Goal: Transaction & Acquisition: Purchase product/service

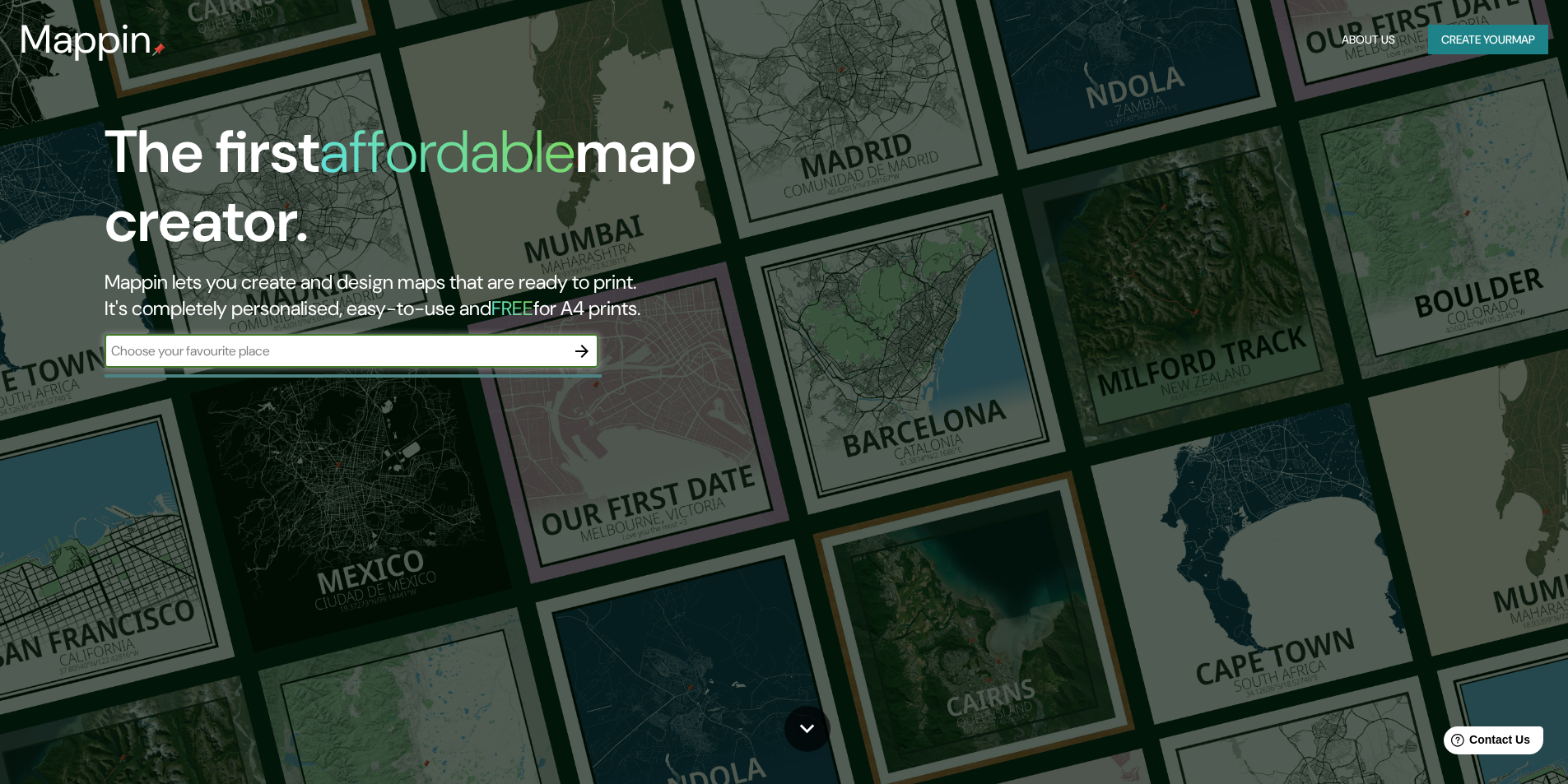
click at [497, 360] on input "text" at bounding box center [334, 351] width 460 height 19
type input "ate lima [GEOGRAPHIC_DATA]"
click at [583, 360] on icon "button" at bounding box center [582, 351] width 20 height 20
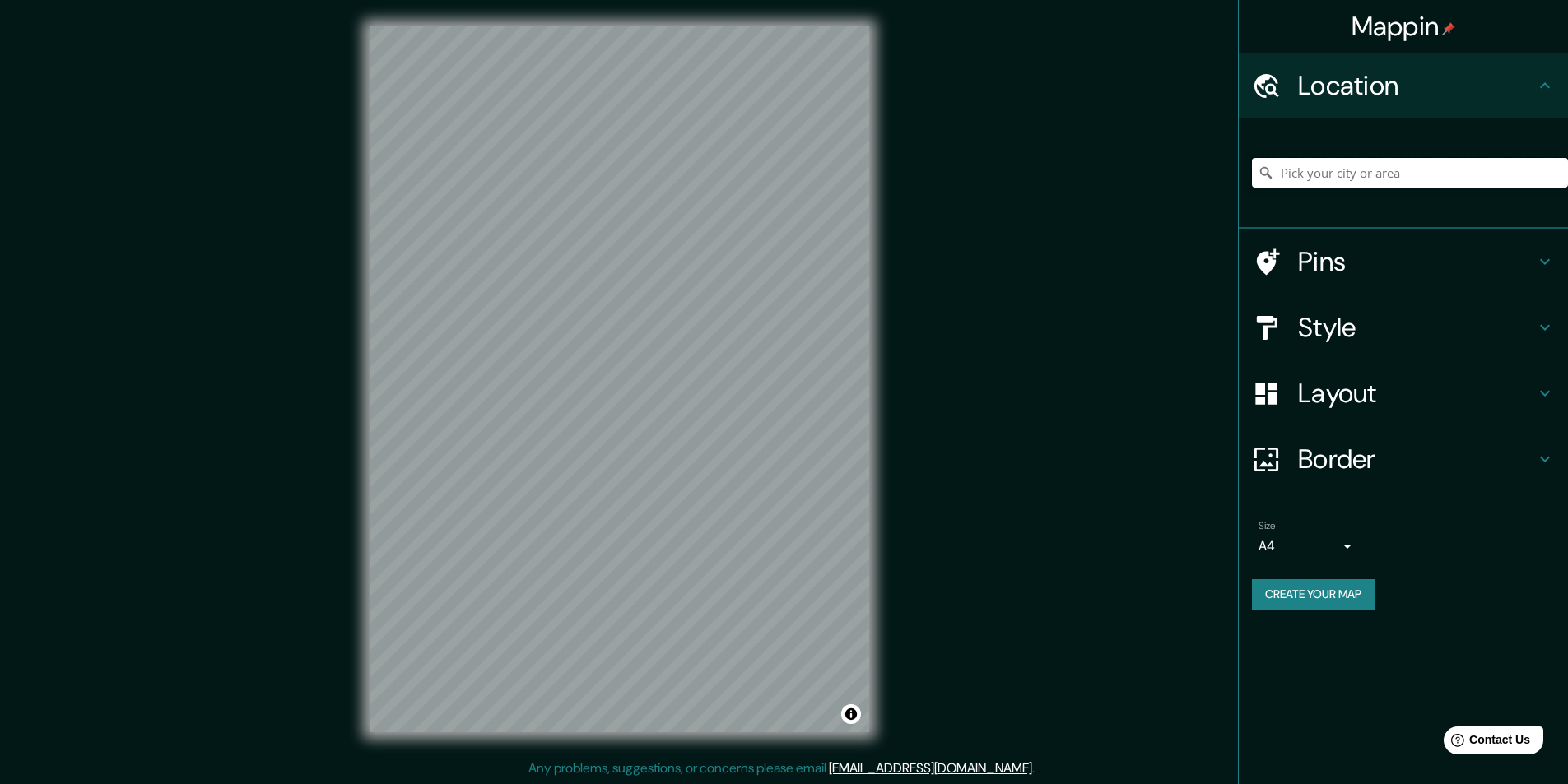
click at [1417, 161] on input "Pick your city or area" at bounding box center [1409, 172] width 316 height 30
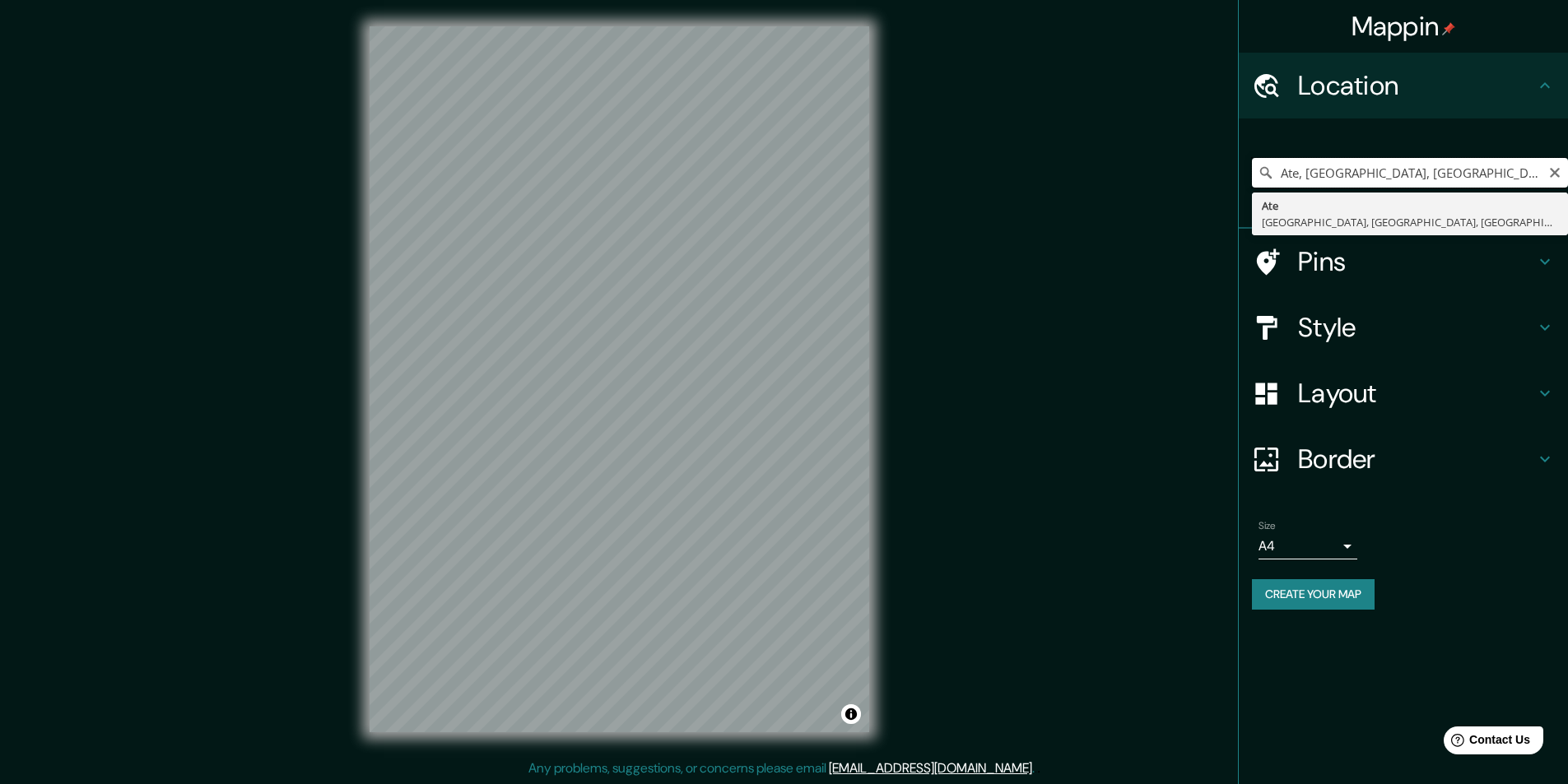
click at [1299, 167] on input "Ate, [GEOGRAPHIC_DATA], [GEOGRAPHIC_DATA], [GEOGRAPHIC_DATA]" at bounding box center [1409, 172] width 316 height 30
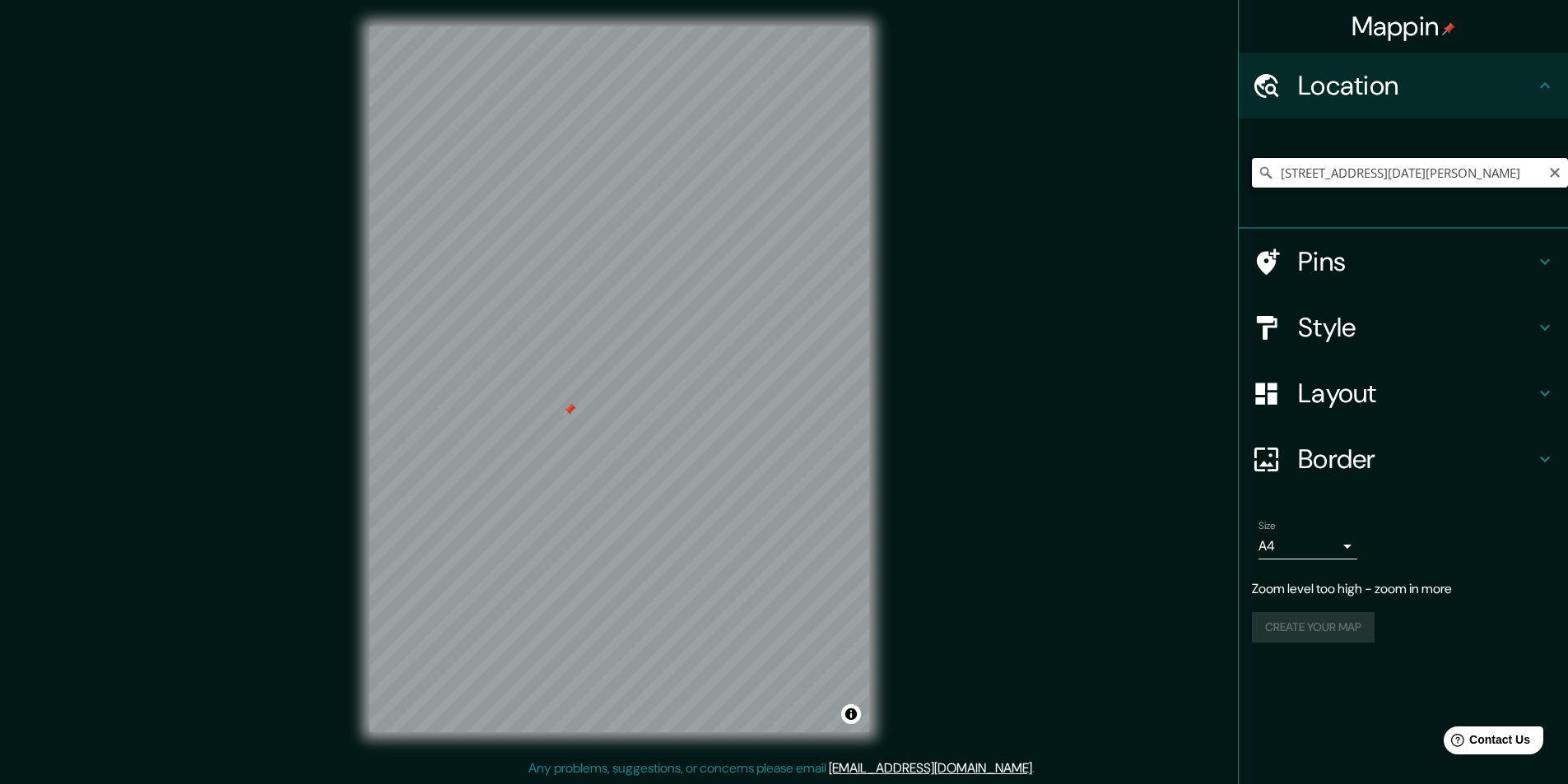
click at [1527, 170] on input "Calle Complejo Deportivo, 18567 Domingo Pérez de Granada, provincia de Granada,…" at bounding box center [1409, 172] width 316 height 30
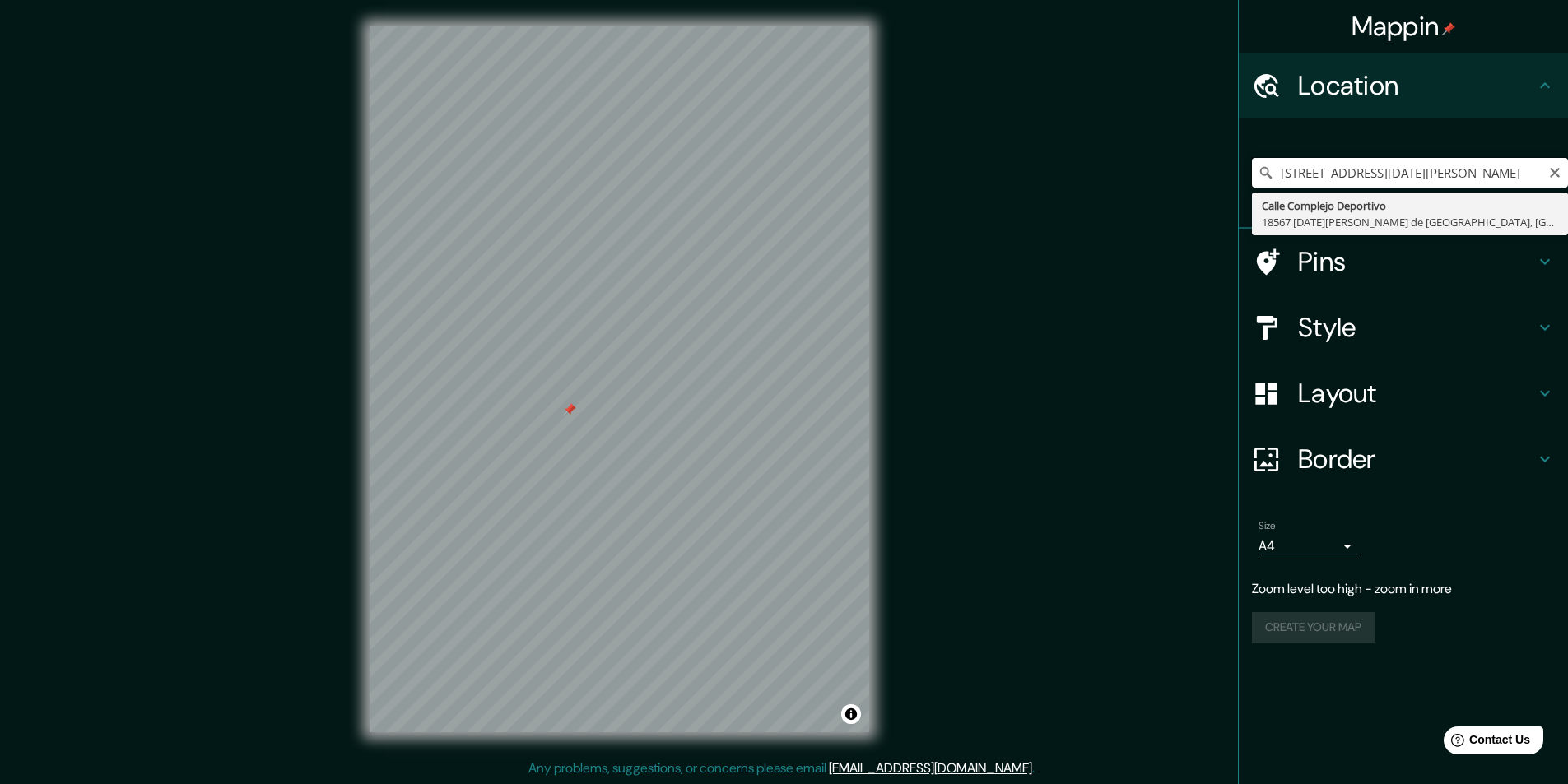
click at [1527, 171] on input "Calle Complejo Deportivo, 18567 Domingo Pérez de Granada, provincia de Granada,…" at bounding box center [1409, 172] width 316 height 30
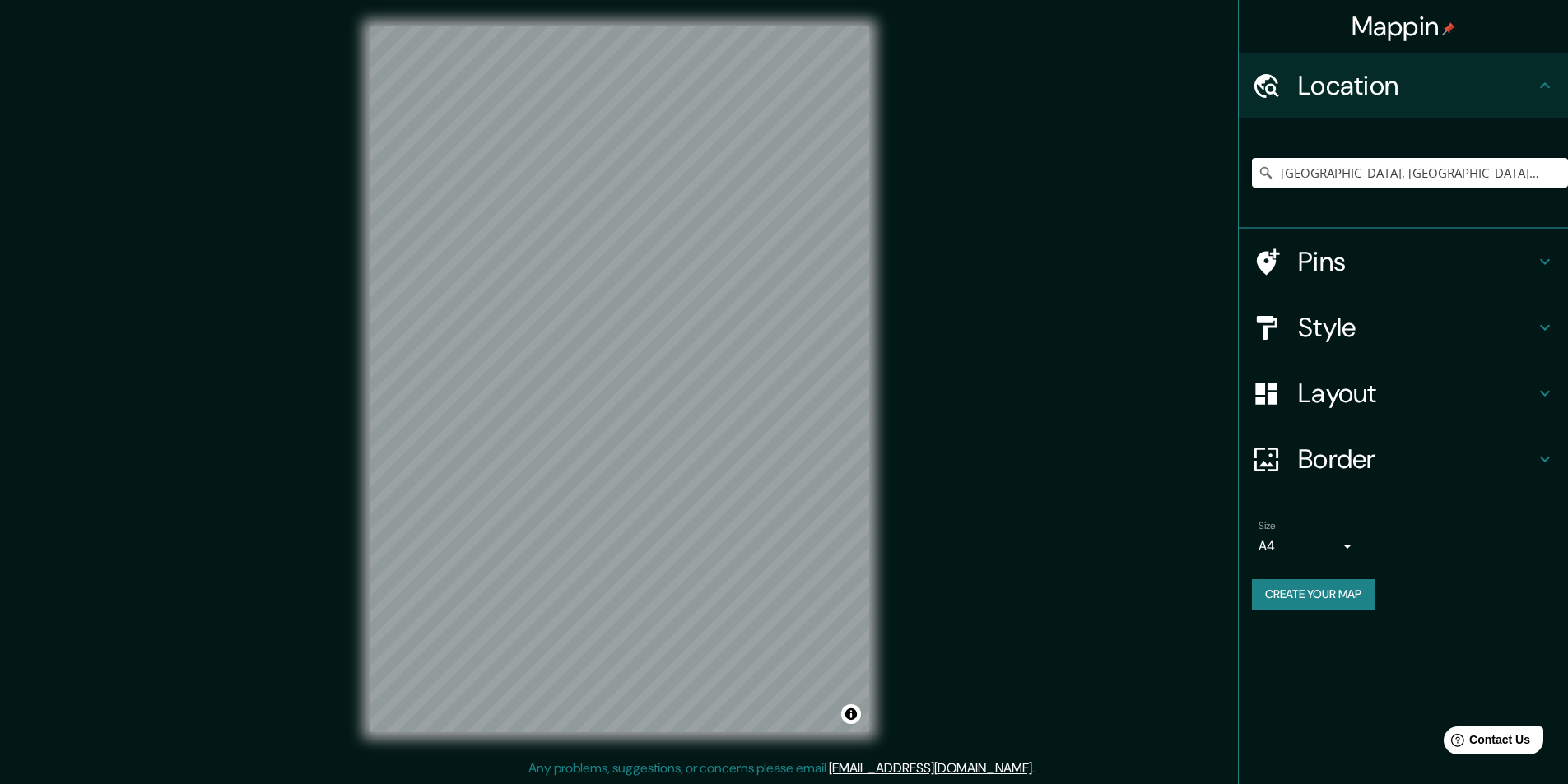
click at [1314, 190] on div "Calle Ollantaytambo, Lima, Provincia de Lima, Perú" at bounding box center [1409, 172] width 316 height 82
click at [1321, 178] on input "Calle Ollantaytambo, Lima, Provincia de Lima, Perú" at bounding box center [1409, 172] width 316 height 30
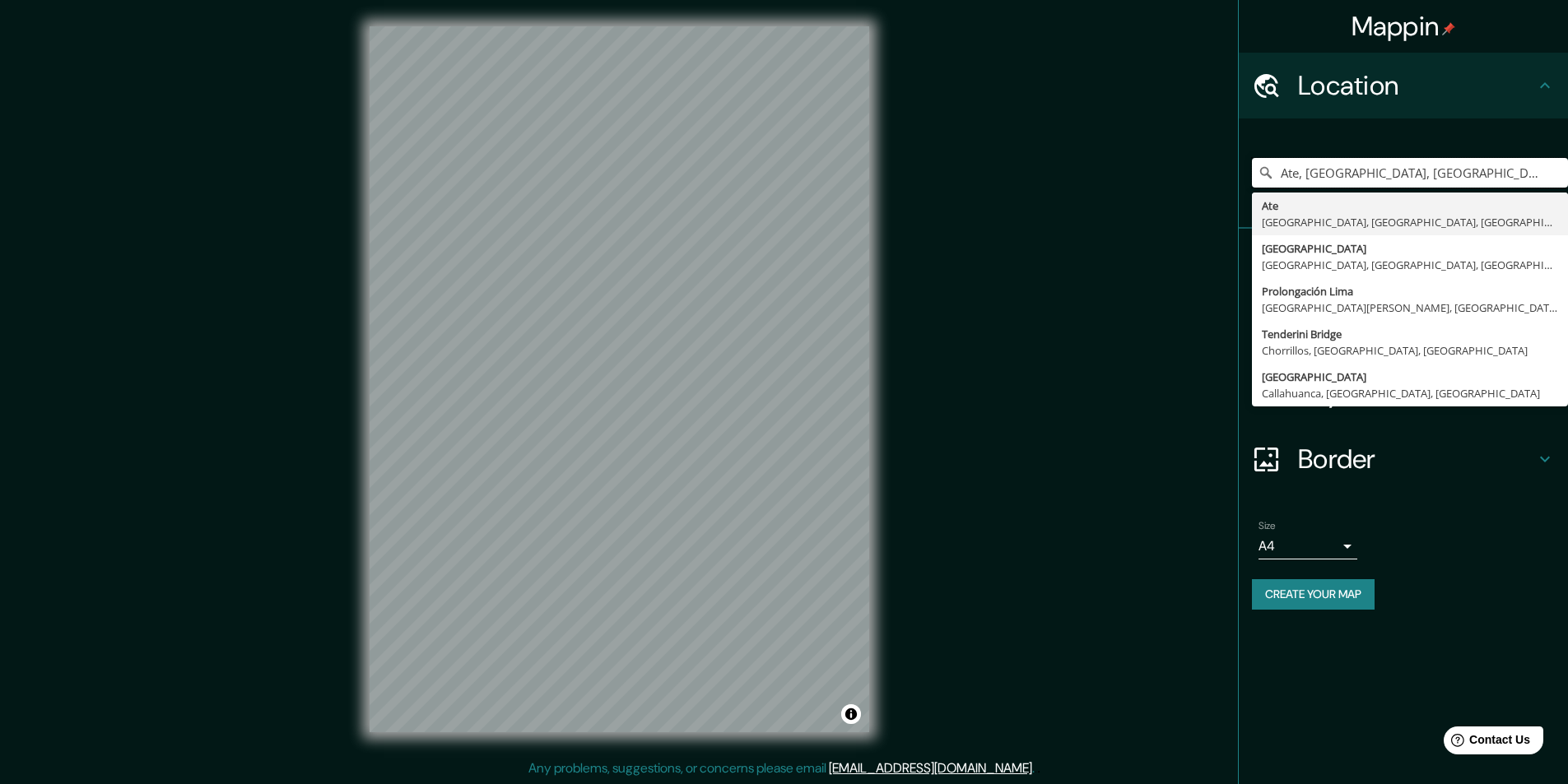
type input "Ate, [GEOGRAPHIC_DATA], [GEOGRAPHIC_DATA], [GEOGRAPHIC_DATA]"
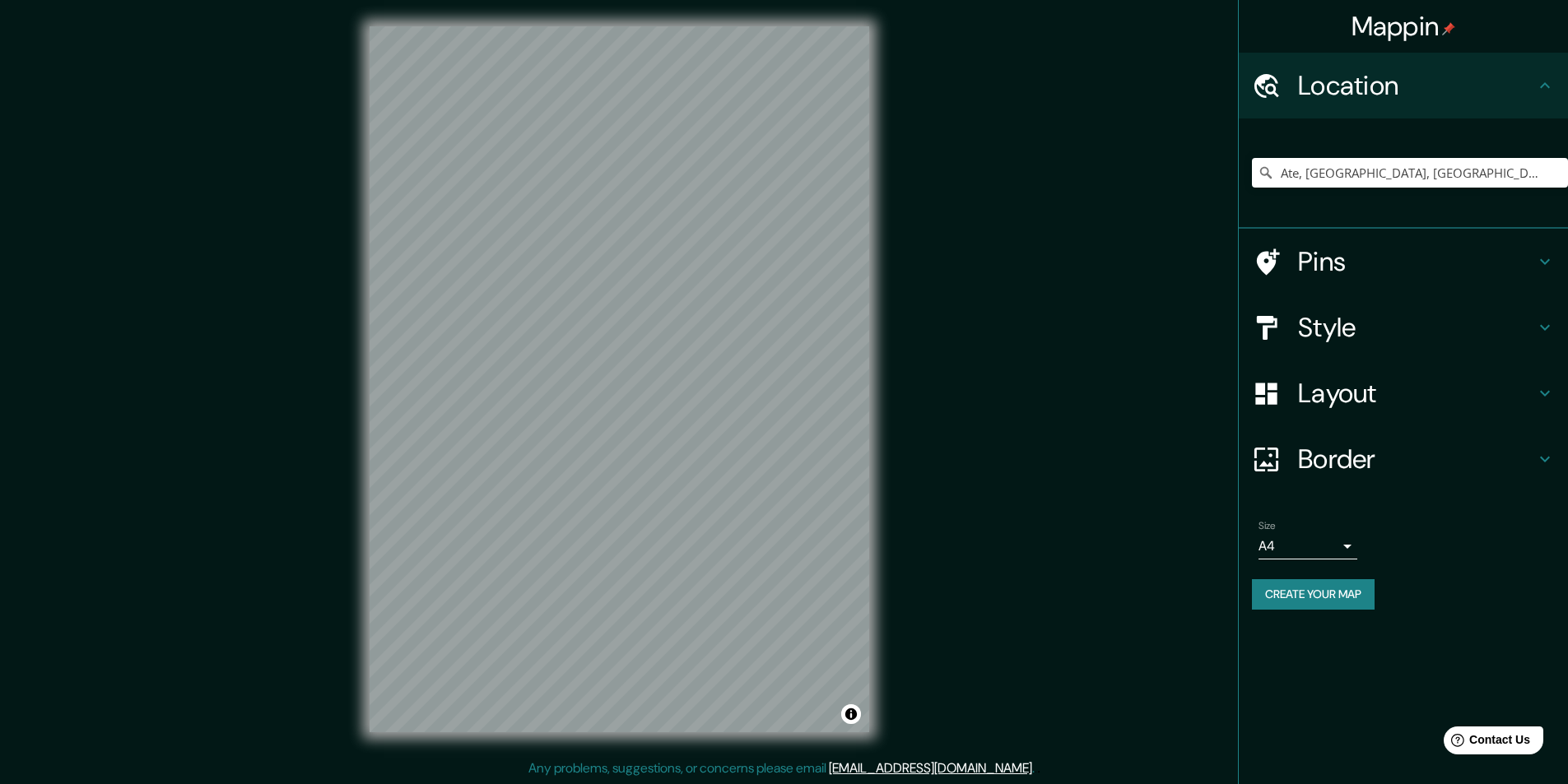
click at [1336, 561] on div "Size A4 single" at bounding box center [1403, 540] width 303 height 52
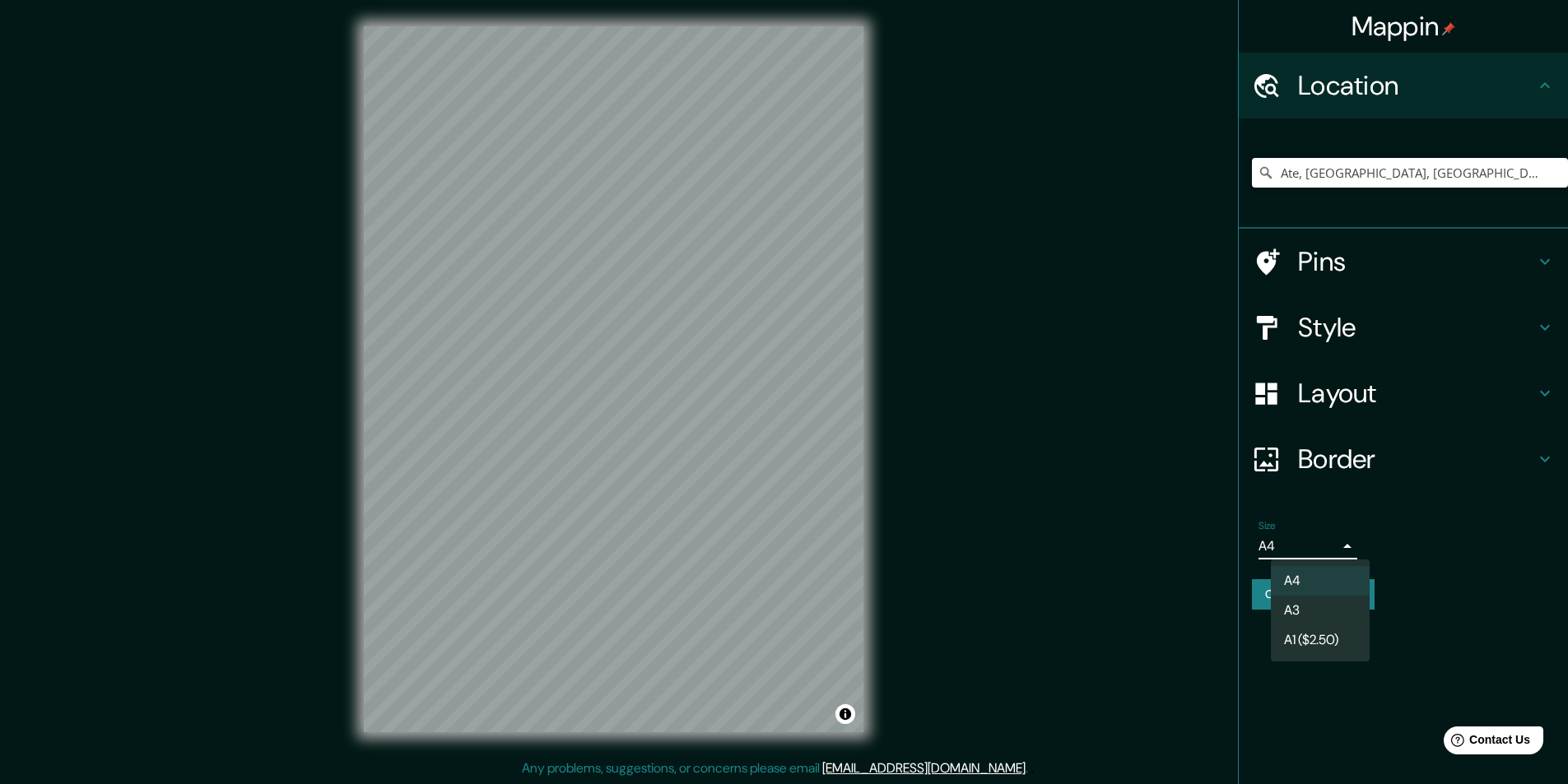
click at [1344, 554] on body "Mappin Location Ate, Lima, Provincia de Lima, Perú Ate Lima, Provincia de Lima,…" at bounding box center [784, 392] width 1568 height 784
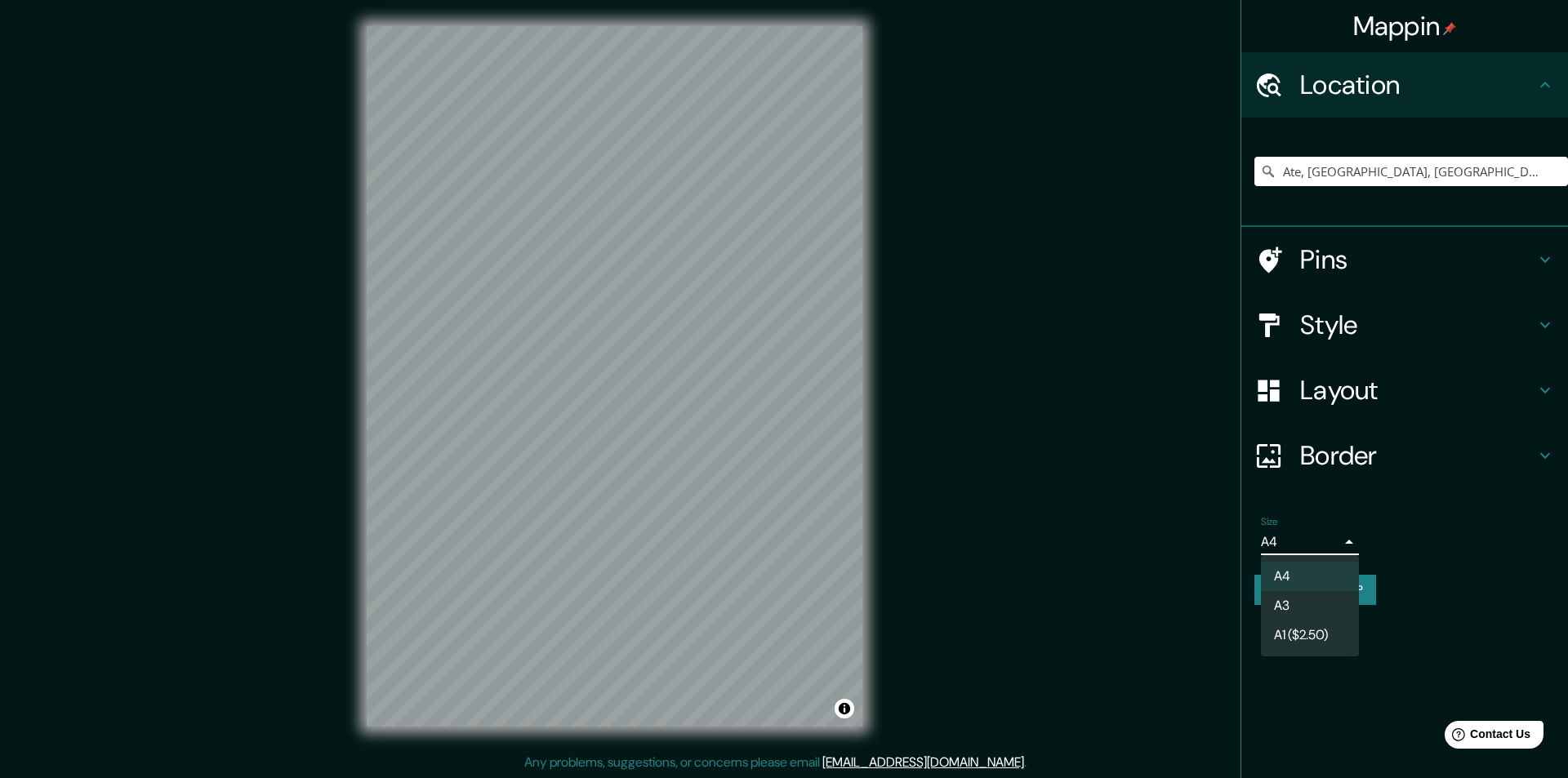
click at [1290, 598] on li "A3" at bounding box center [1310, 605] width 98 height 30
type input "a4"
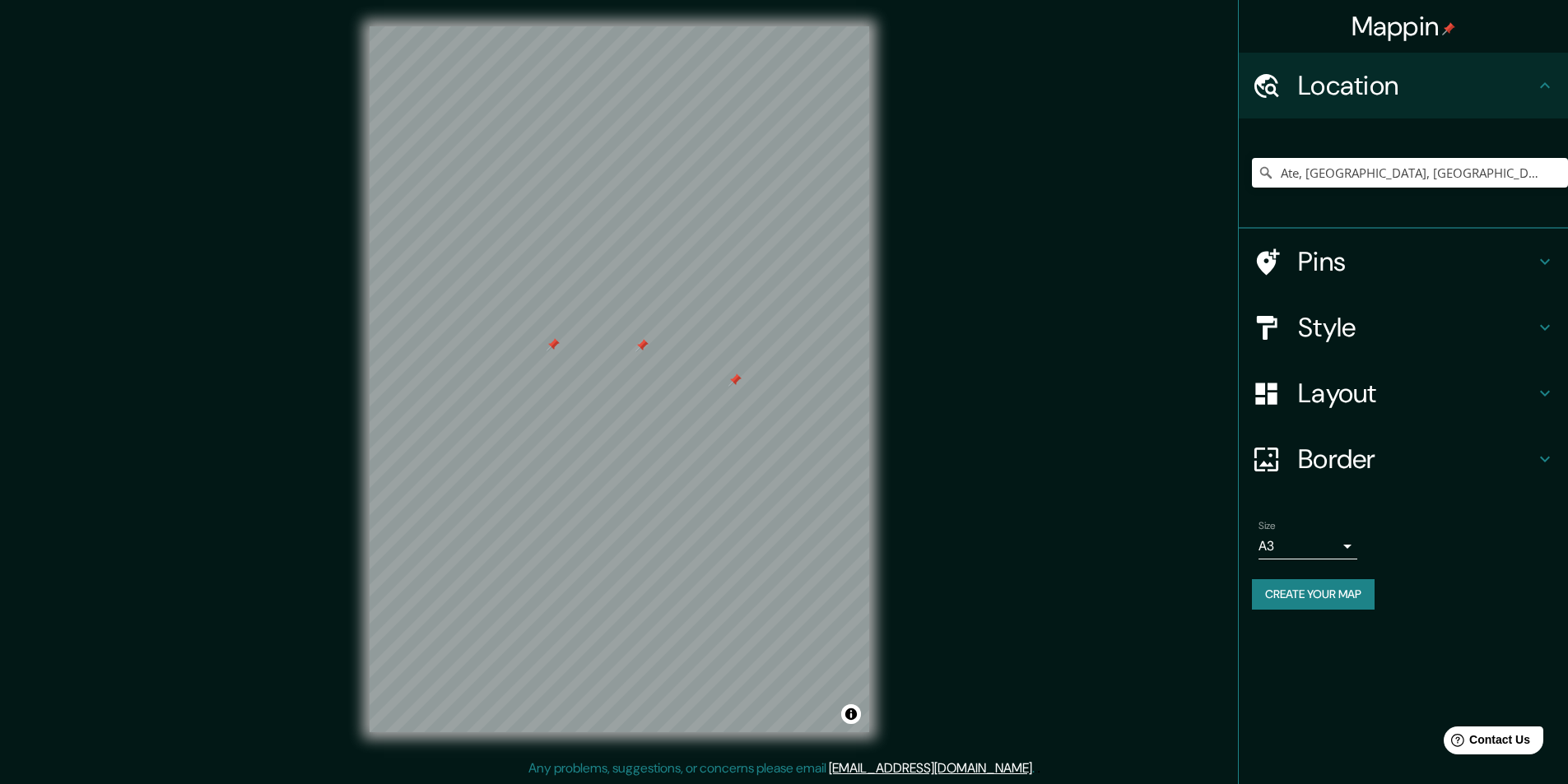
drag, startPoint x: 558, startPoint y: 349, endPoint x: 641, endPoint y: 351, distance: 83.0
click at [641, 351] on div at bounding box center [642, 345] width 14 height 14
click at [734, 384] on div at bounding box center [734, 380] width 14 height 14
click at [549, 348] on div at bounding box center [552, 344] width 14 height 14
click at [1323, 270] on h4 "Pins" at bounding box center [1416, 261] width 237 height 33
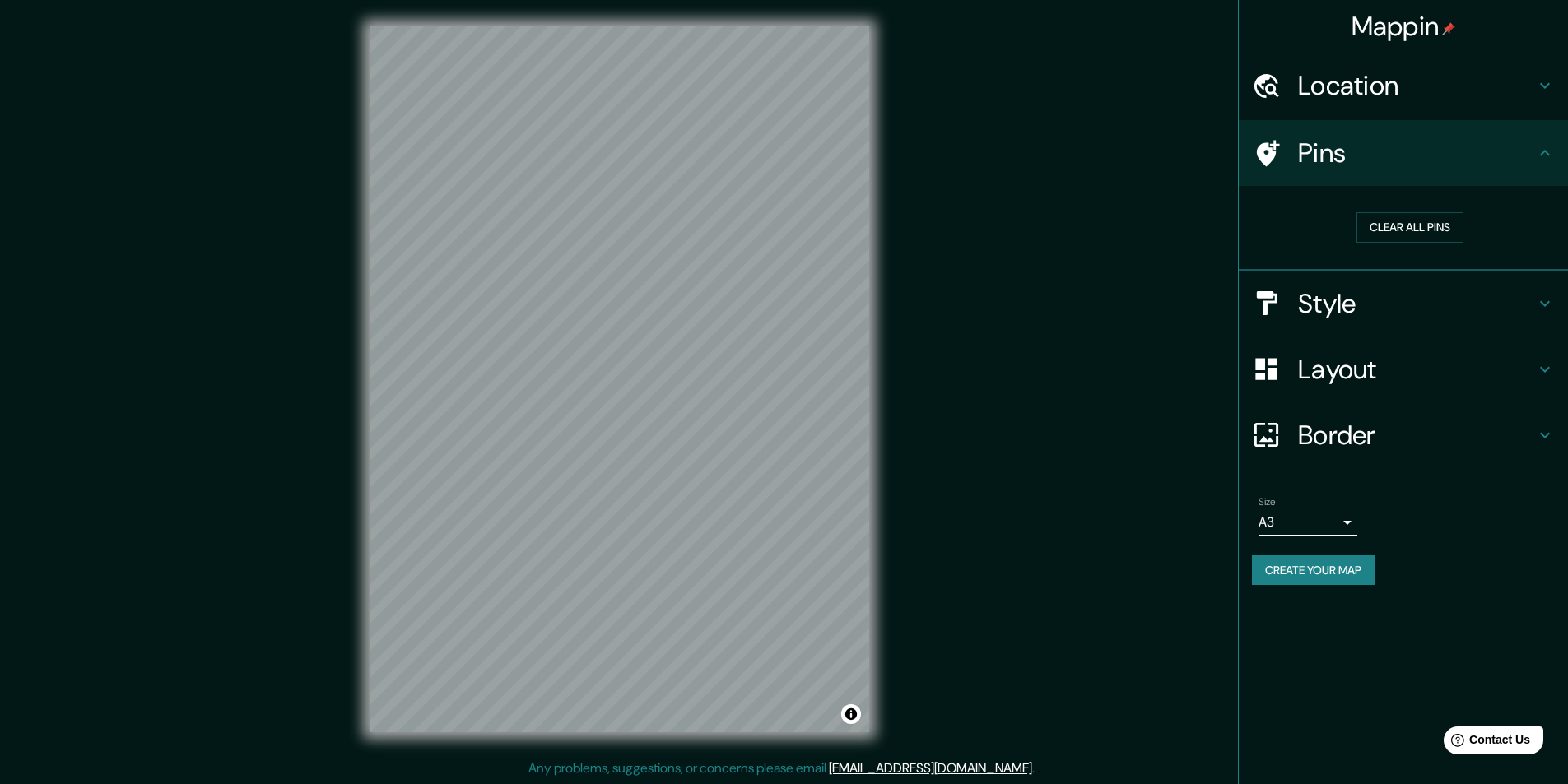
click at [1368, 152] on h4 "Pins" at bounding box center [1416, 153] width 237 height 33
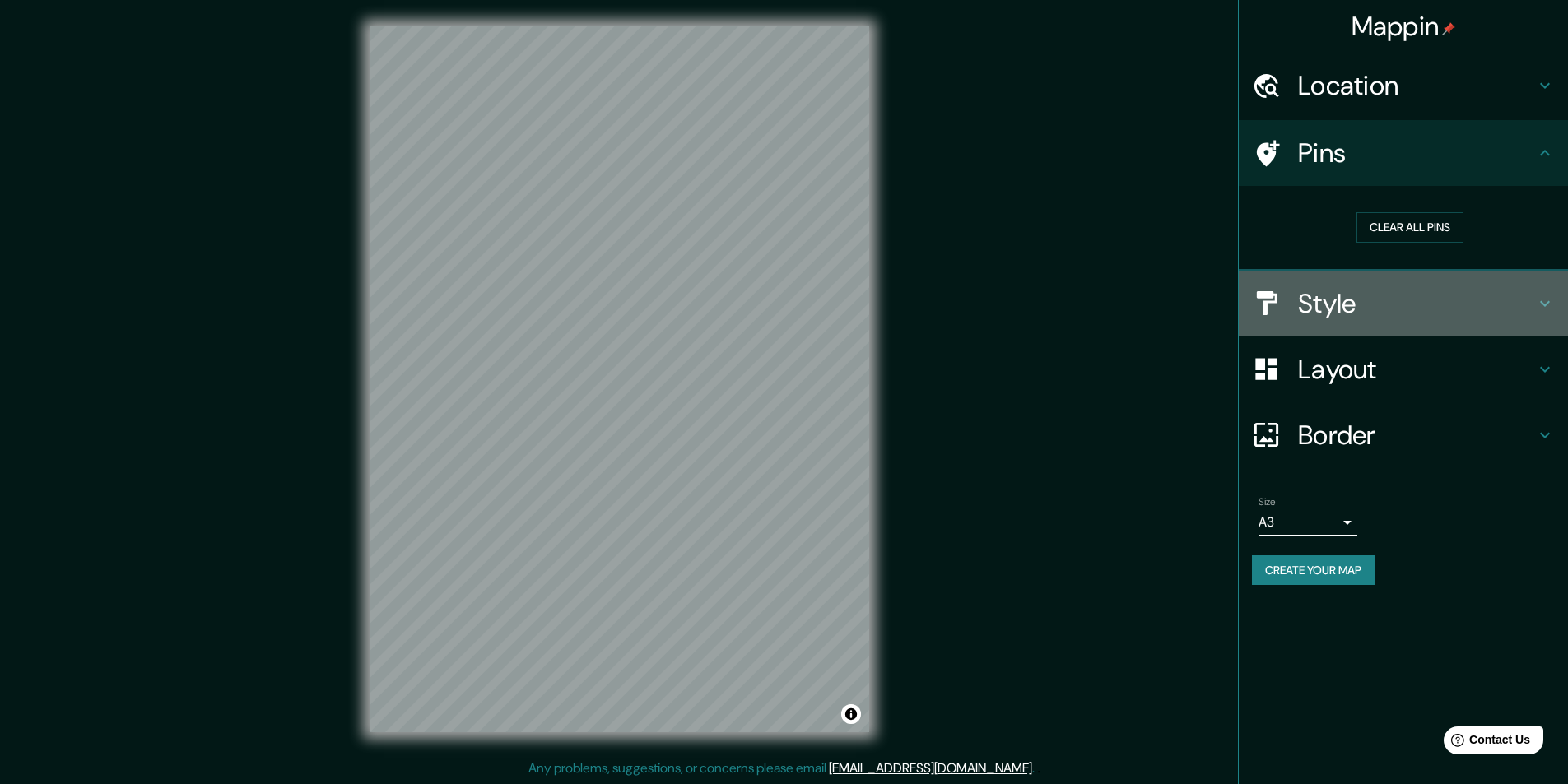
click at [1337, 295] on h4 "Style" at bounding box center [1416, 304] width 237 height 33
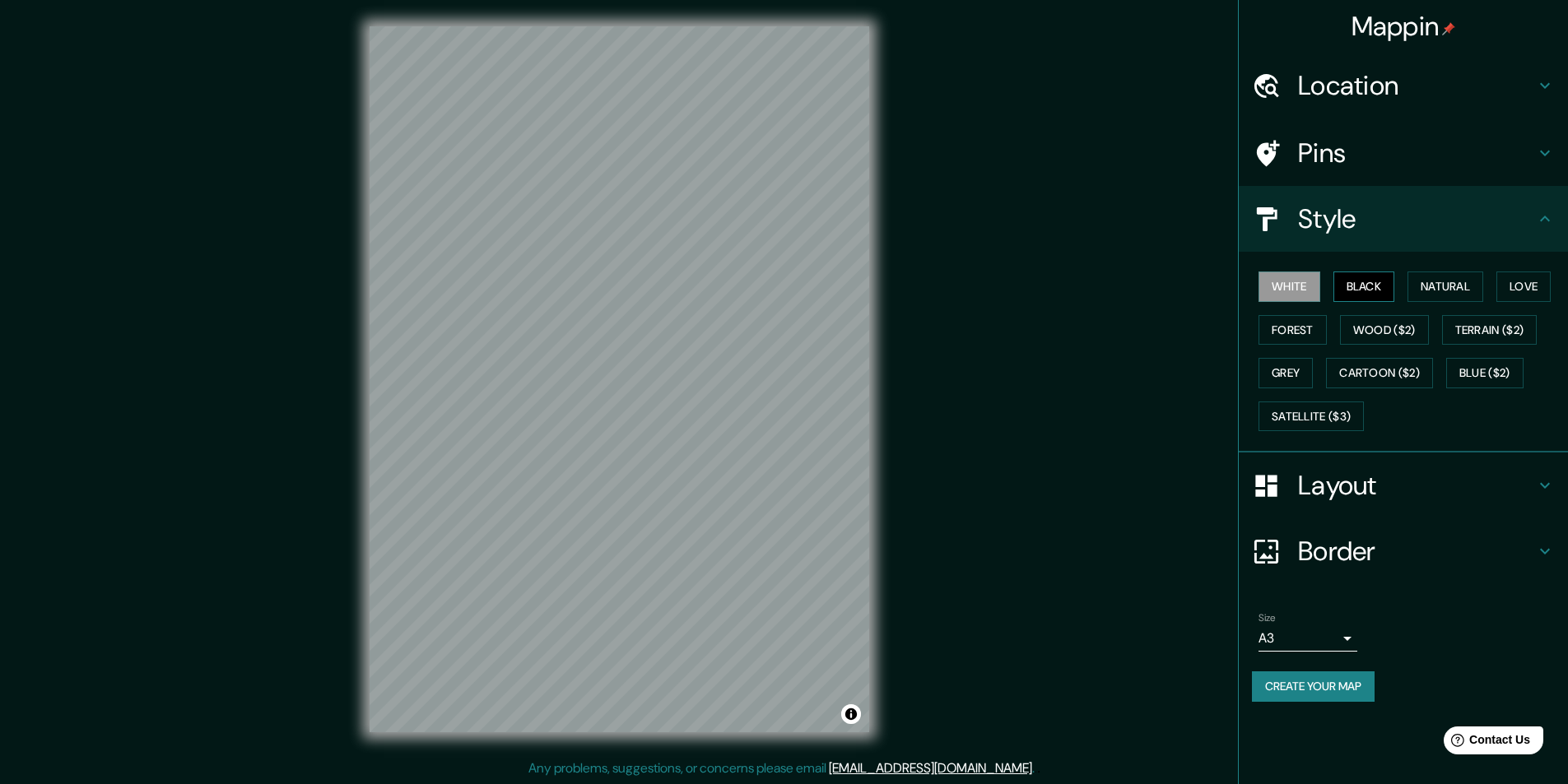
click at [1349, 287] on button "Black" at bounding box center [1364, 287] width 62 height 31
click at [1286, 380] on button "Grey" at bounding box center [1286, 373] width 54 height 31
click at [1372, 371] on button "Cartoon ($2)" at bounding box center [1379, 373] width 107 height 31
click at [1291, 322] on button "Forest" at bounding box center [1293, 331] width 68 height 31
click at [1372, 299] on button "Black" at bounding box center [1364, 287] width 62 height 31
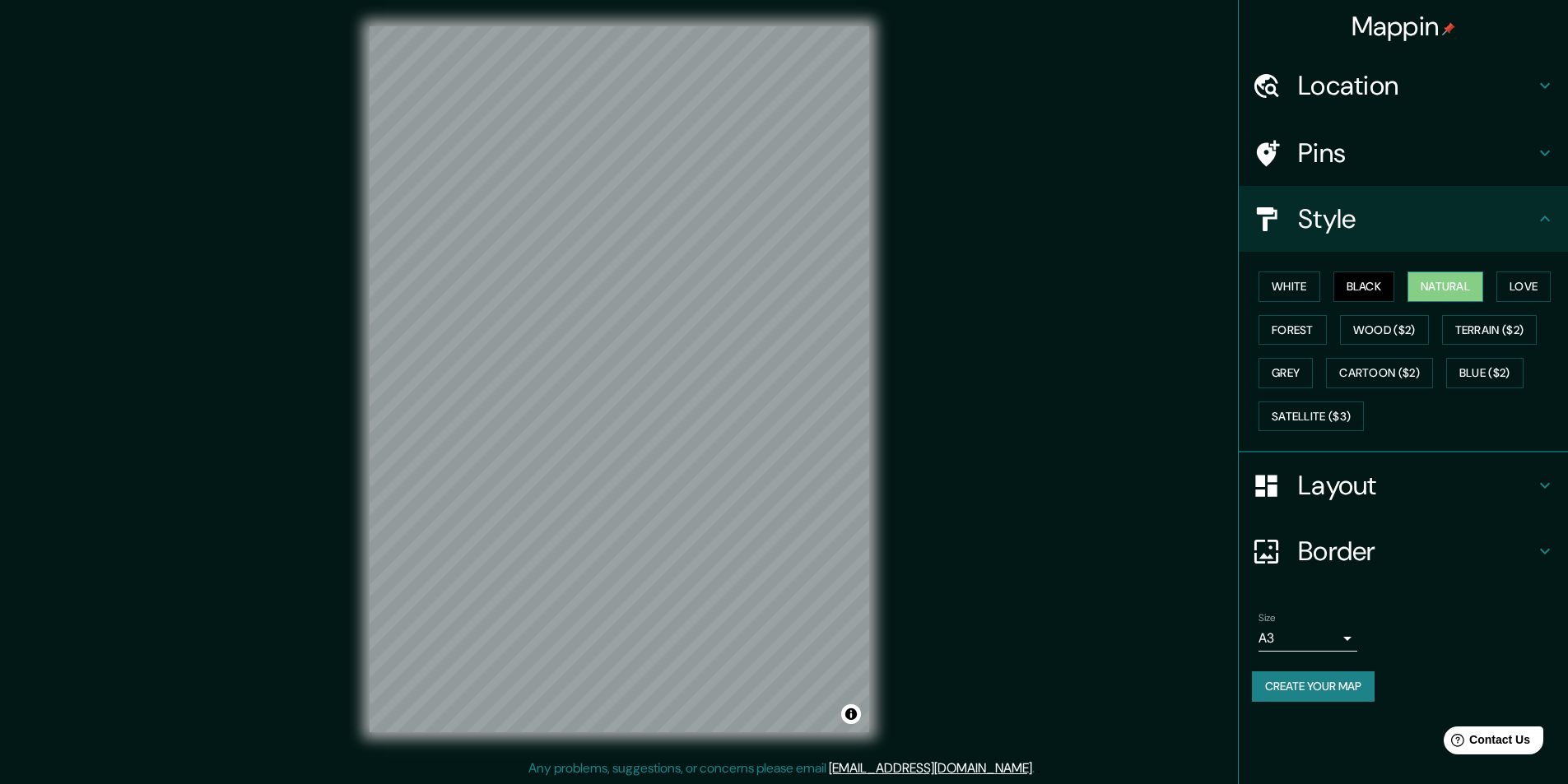
click at [1452, 288] on button "Natural" at bounding box center [1445, 287] width 76 height 31
click at [1515, 275] on button "Love" at bounding box center [1523, 287] width 54 height 31
click at [1362, 283] on button "Black" at bounding box center [1364, 287] width 62 height 31
click at [1316, 288] on button "White" at bounding box center [1290, 287] width 62 height 31
click at [1308, 333] on button "Forest" at bounding box center [1293, 331] width 68 height 31
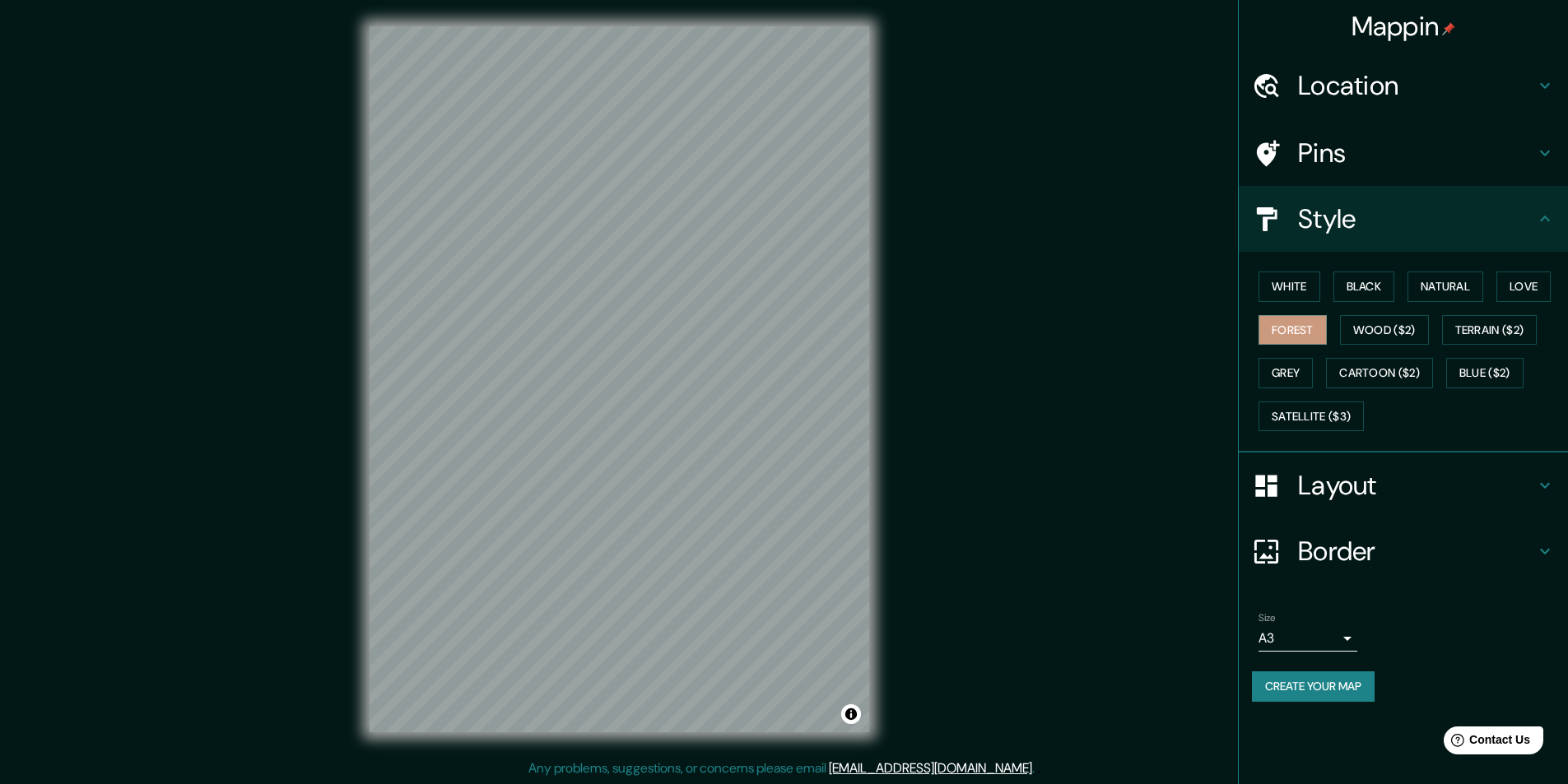
click at [1261, 685] on button "Create your map" at bounding box center [1313, 687] width 123 height 31
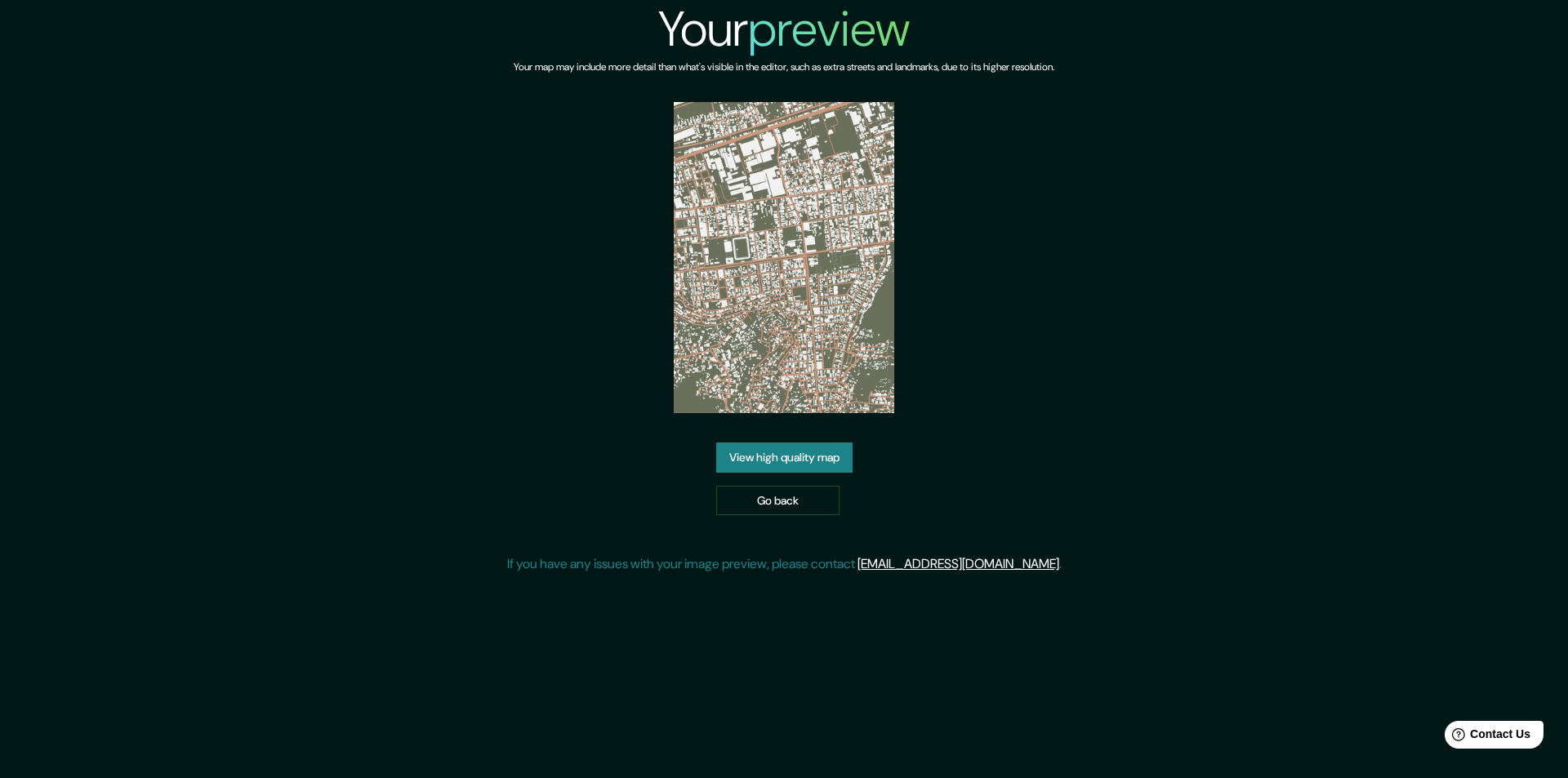
click at [842, 467] on link "View high quality map" at bounding box center [784, 458] width 137 height 30
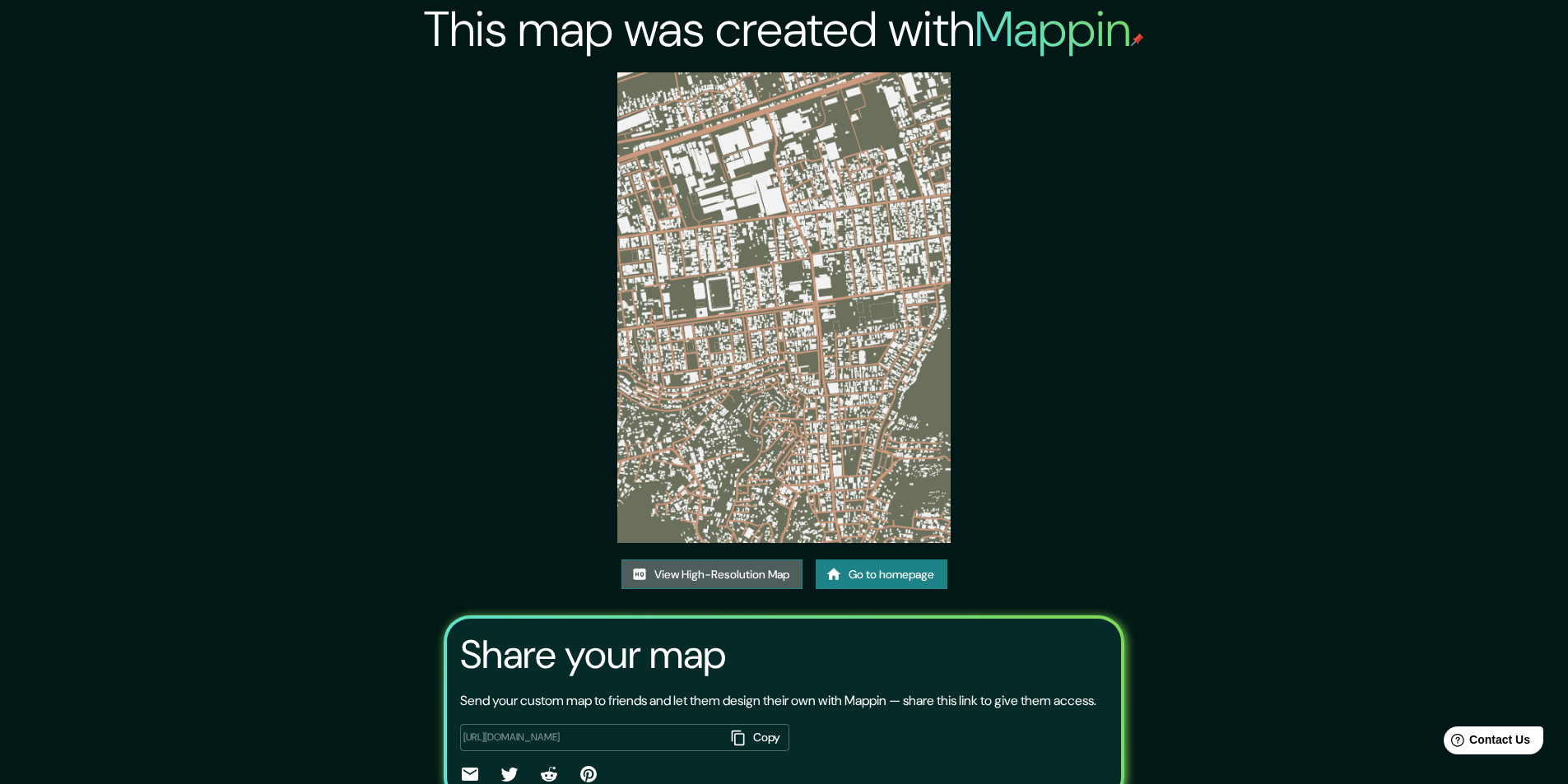
click at [762, 568] on link "View High-Resolution Map" at bounding box center [712, 575] width 181 height 31
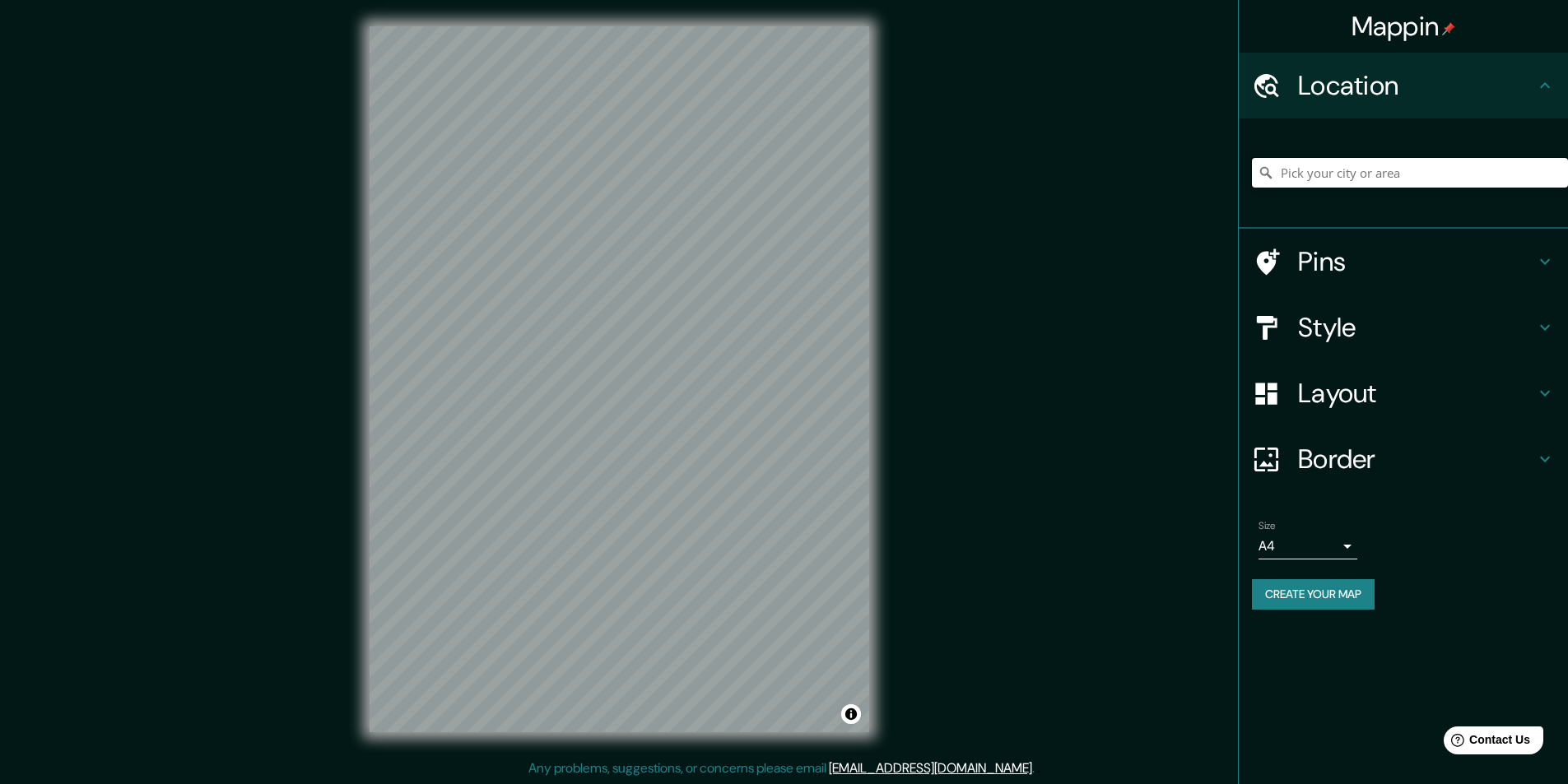
click at [1520, 175] on input "Pick your city or area" at bounding box center [1409, 172] width 316 height 30
type input "Ate, [GEOGRAPHIC_DATA], [GEOGRAPHIC_DATA], [GEOGRAPHIC_DATA]"
click at [1326, 325] on h4 "Style" at bounding box center [1416, 327] width 237 height 33
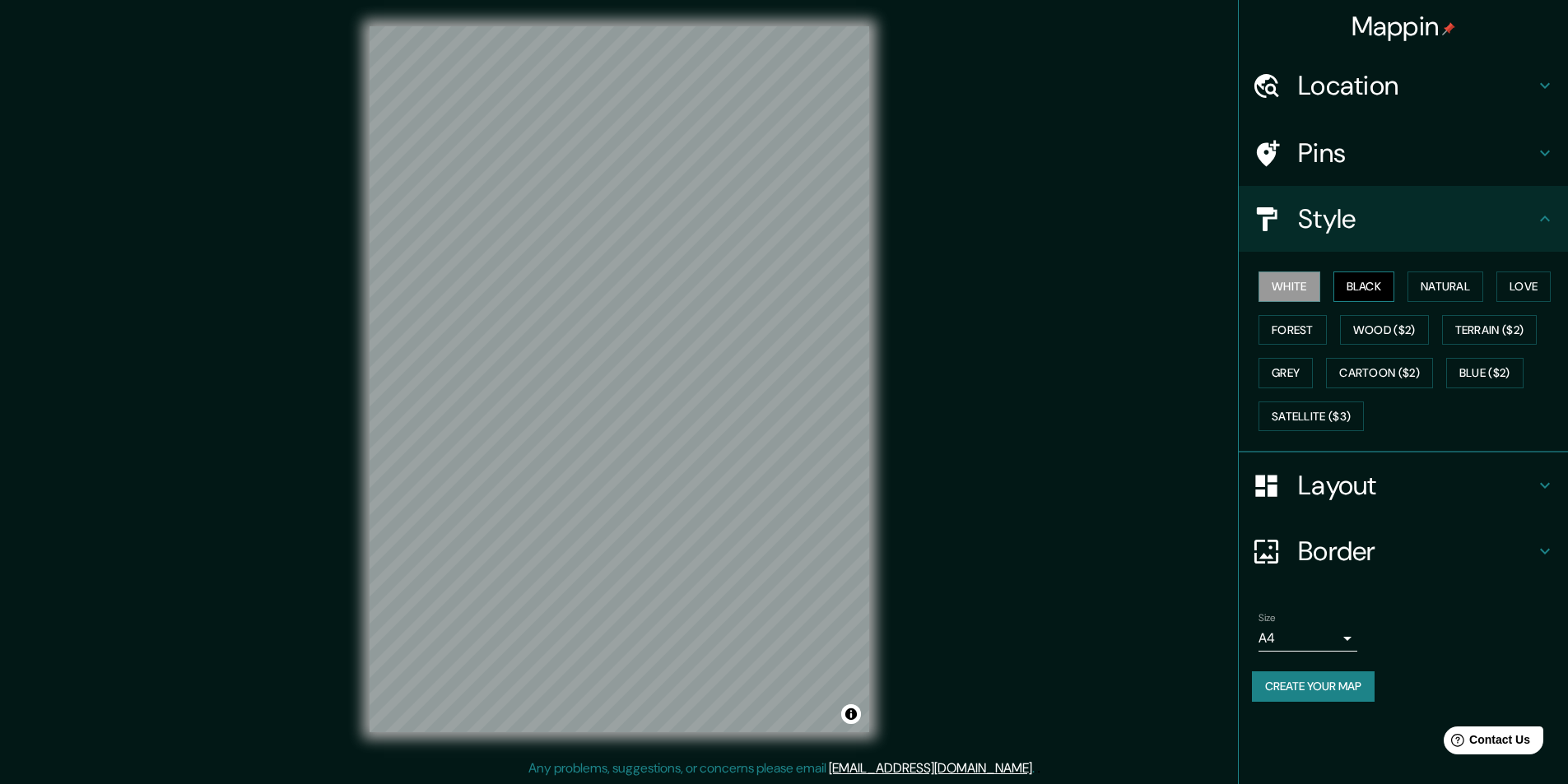
click at [1357, 282] on button "Black" at bounding box center [1364, 287] width 62 height 31
click at [1430, 284] on button "Natural" at bounding box center [1445, 287] width 76 height 31
click at [1514, 286] on button "Love" at bounding box center [1523, 287] width 54 height 31
click at [1316, 331] on button "Forest" at bounding box center [1293, 331] width 68 height 31
drag, startPoint x: 1290, startPoint y: 363, endPoint x: 1306, endPoint y: 369, distance: 17.1
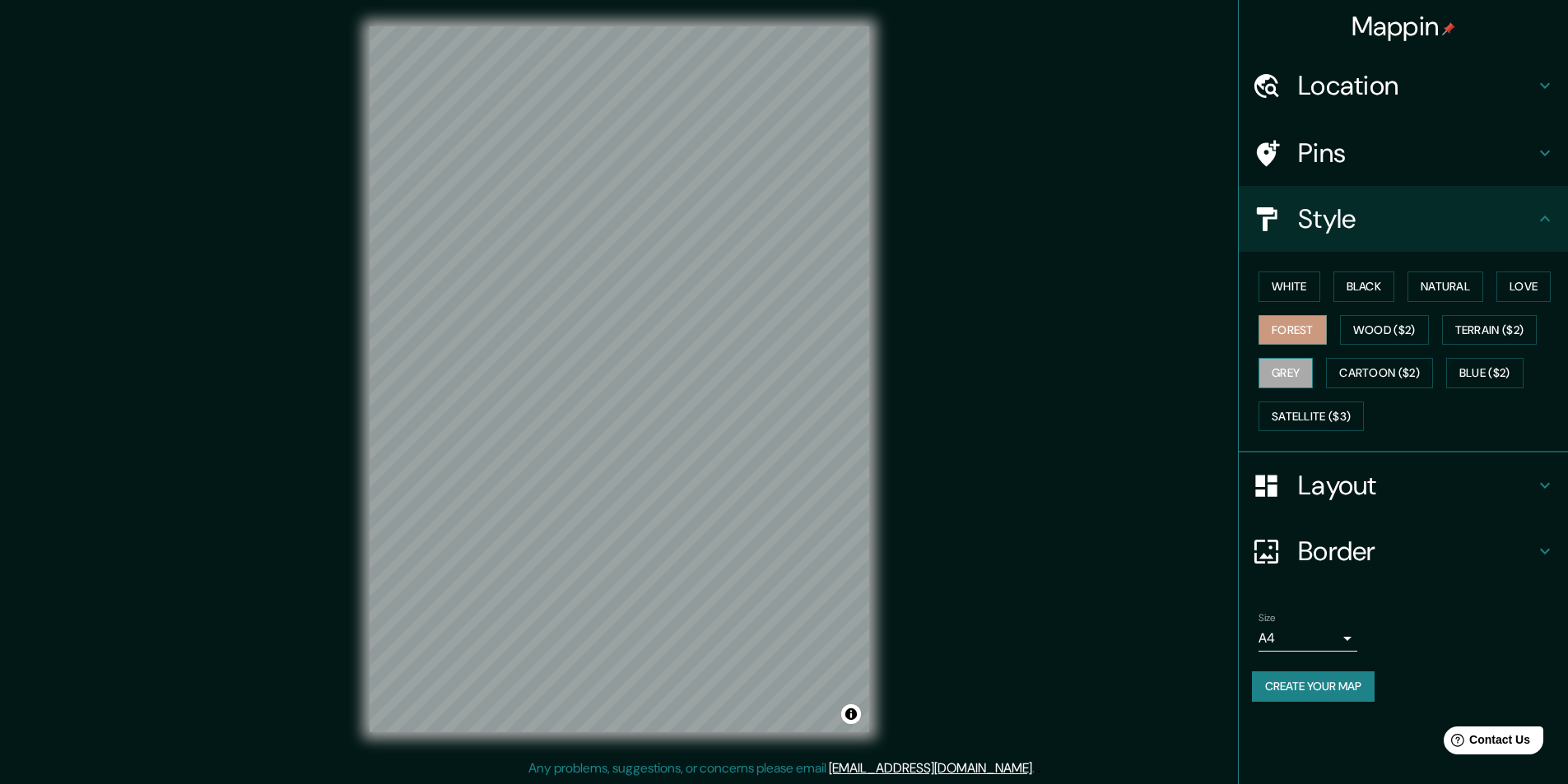
click at [1290, 365] on button "Grey" at bounding box center [1286, 373] width 54 height 31
click at [1353, 422] on button "Satellite ($3)" at bounding box center [1311, 417] width 105 height 31
click at [1446, 286] on button "Natural" at bounding box center [1445, 287] width 76 height 31
